Goal: Task Accomplishment & Management: Manage account settings

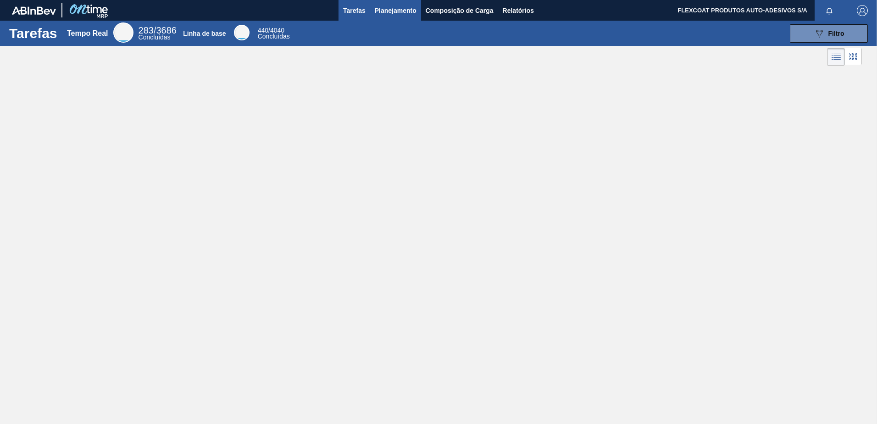
click at [388, 11] on span "Planejamento" at bounding box center [396, 10] width 42 height 11
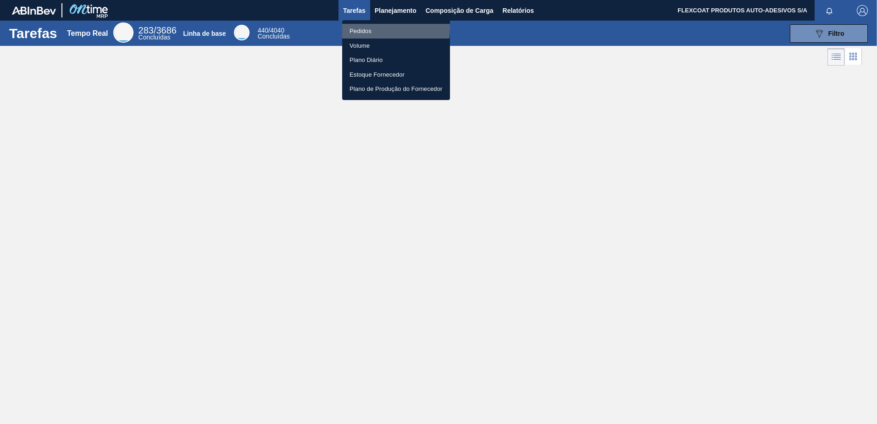
click at [362, 28] on li "Pedidos" at bounding box center [396, 31] width 108 height 15
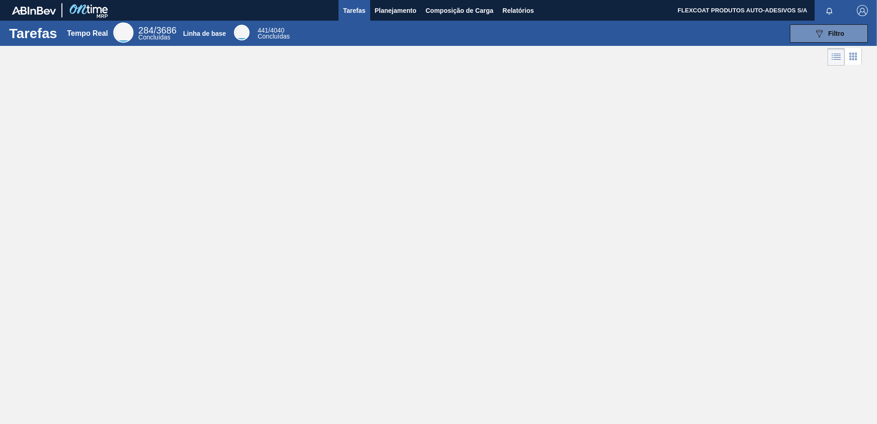
drag, startPoint x: 379, startPoint y: 11, endPoint x: 366, endPoint y: 23, distance: 17.2
click at [379, 12] on span "Planejamento" at bounding box center [396, 10] width 42 height 11
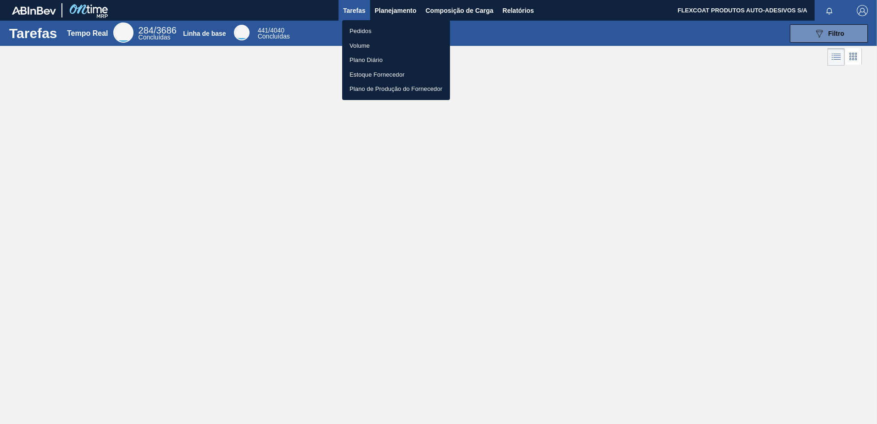
click at [362, 31] on li "Pedidos" at bounding box center [396, 31] width 108 height 15
